Goal: Check status: Check status

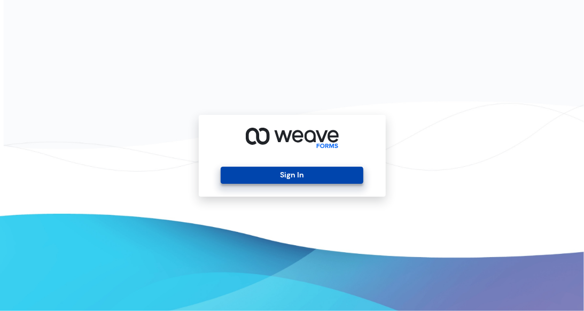
click at [295, 175] on button "Sign In" at bounding box center [292, 175] width 143 height 17
